Goal: Navigation & Orientation: Find specific page/section

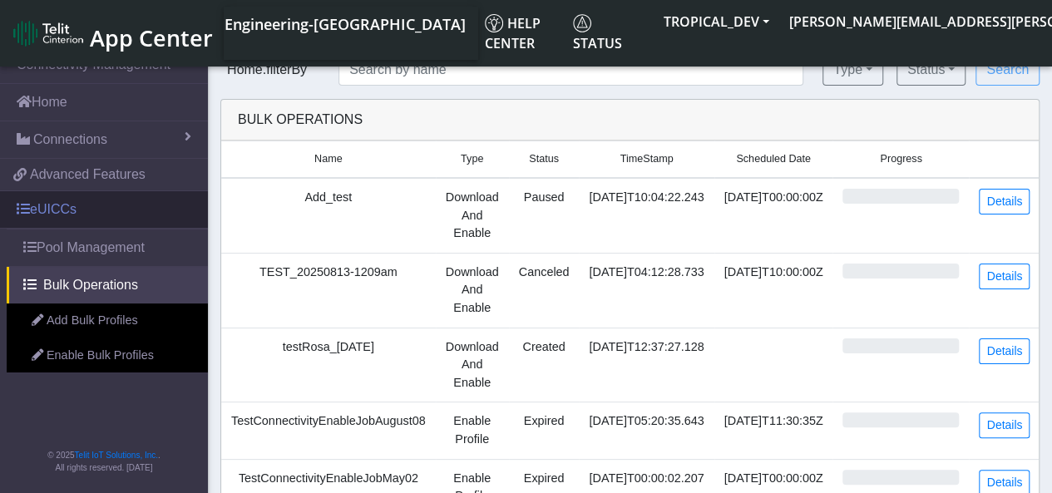
click at [85, 217] on link "eUICCs" at bounding box center [104, 209] width 208 height 37
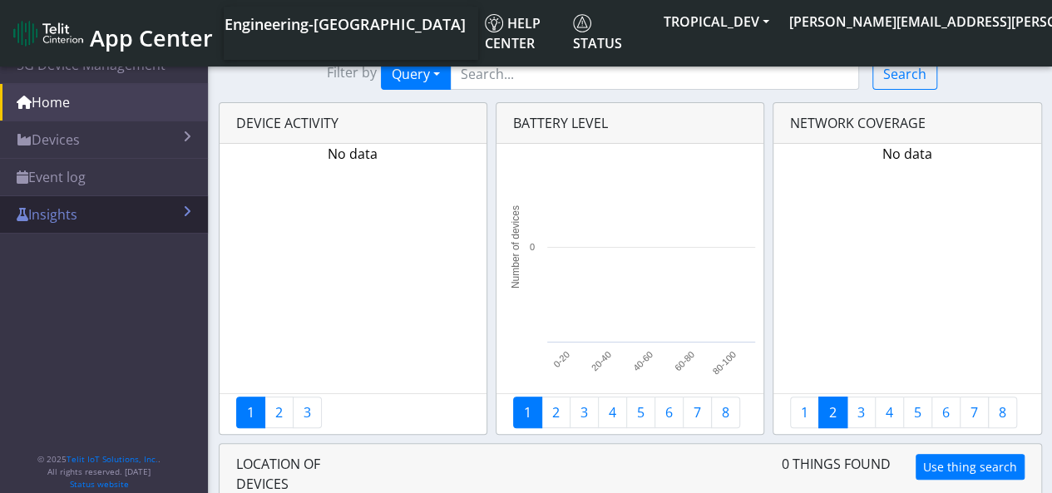
click at [90, 203] on link "Insights" at bounding box center [104, 214] width 208 height 37
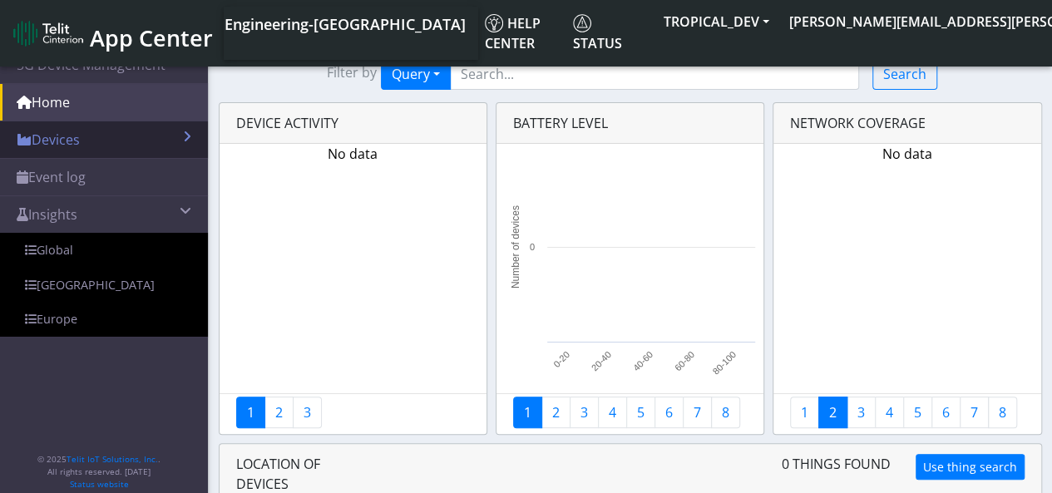
click at [82, 141] on link "Devices" at bounding box center [104, 139] width 208 height 37
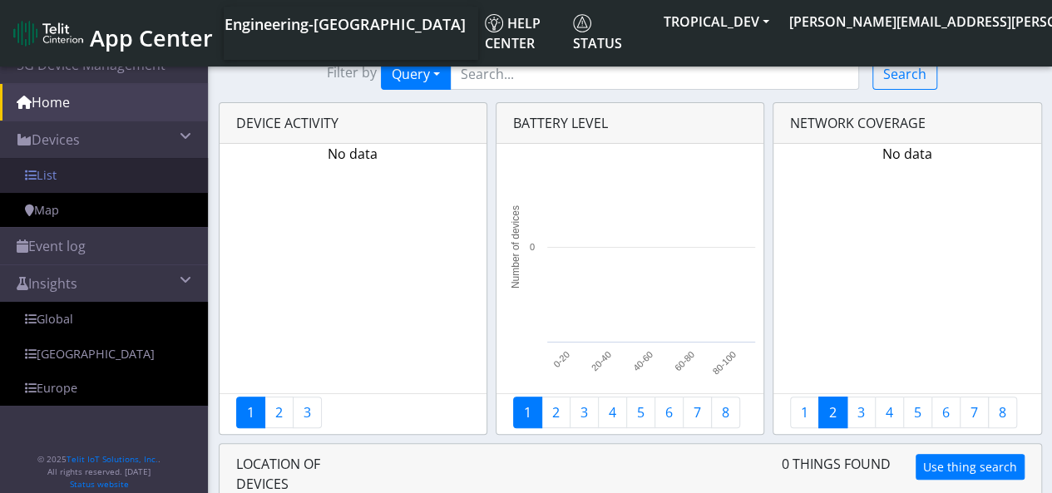
click at [68, 188] on link "List" at bounding box center [104, 175] width 208 height 35
